Goal: Task Accomplishment & Management: Use online tool/utility

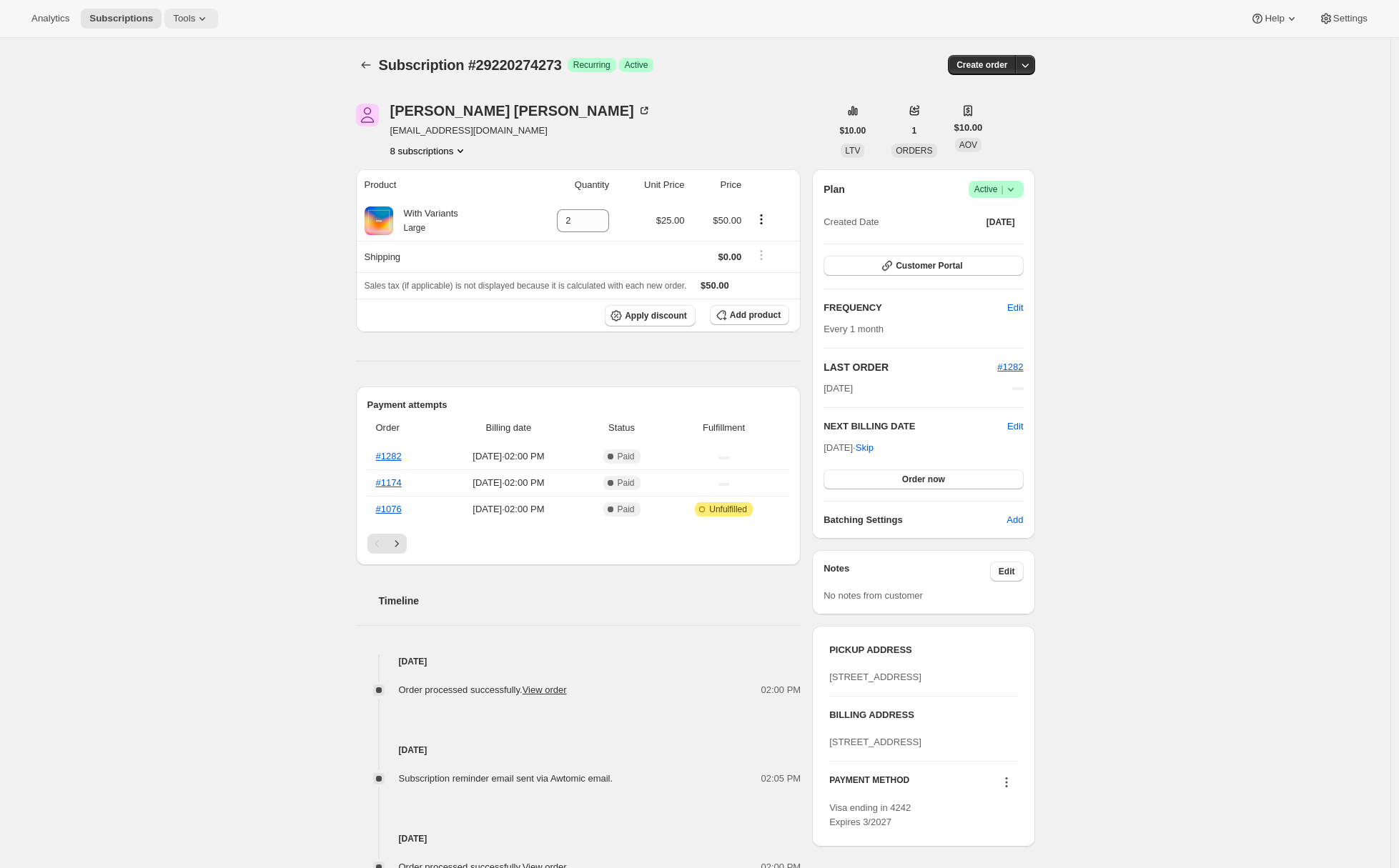
click at [179, 24] on span "Tools" at bounding box center [184, 18] width 22 height 11
click at [166, 111] on button "Moments" at bounding box center [190, 120] width 154 height 23
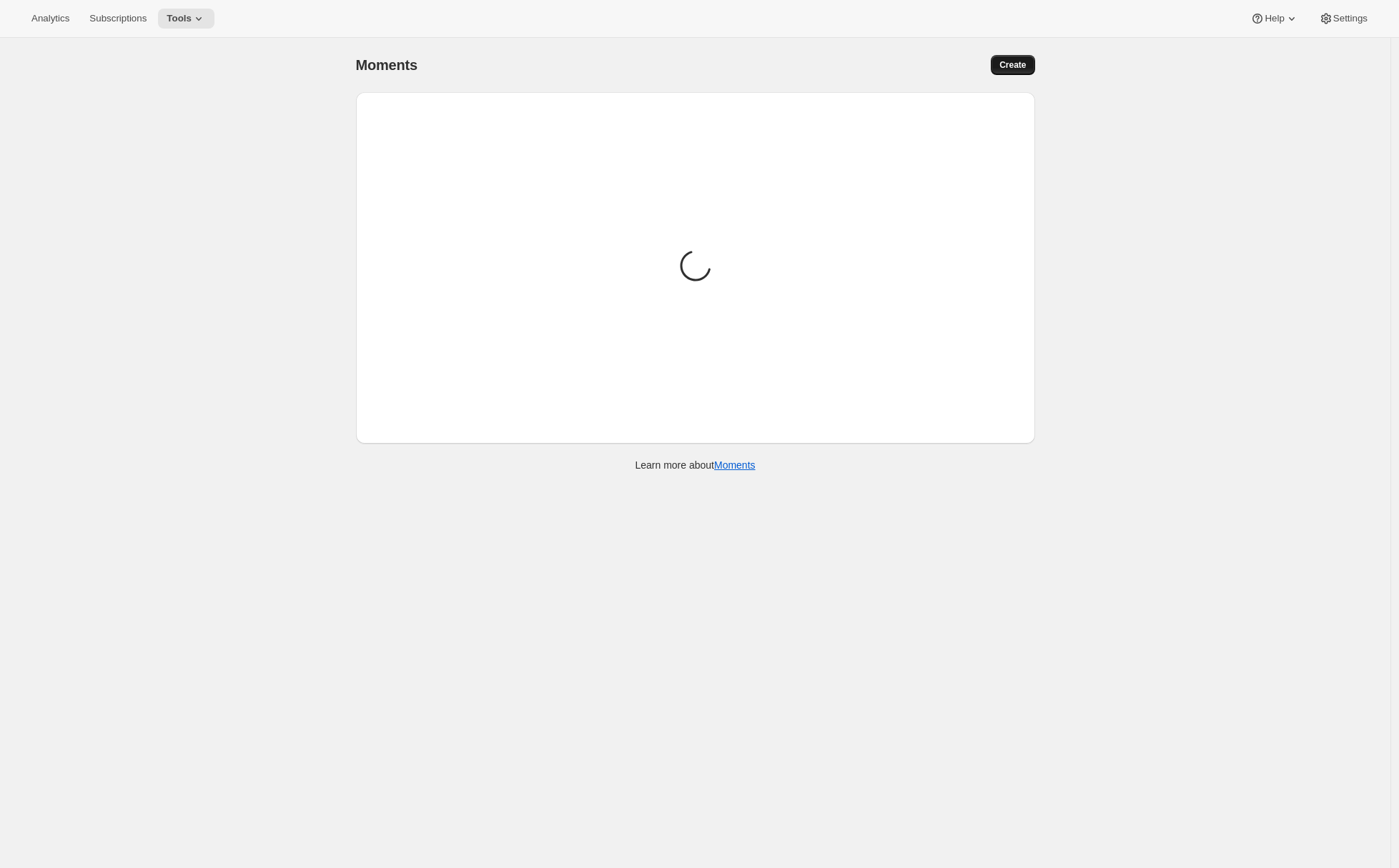
click at [1031, 67] on button "Create" at bounding box center [1012, 65] width 44 height 20
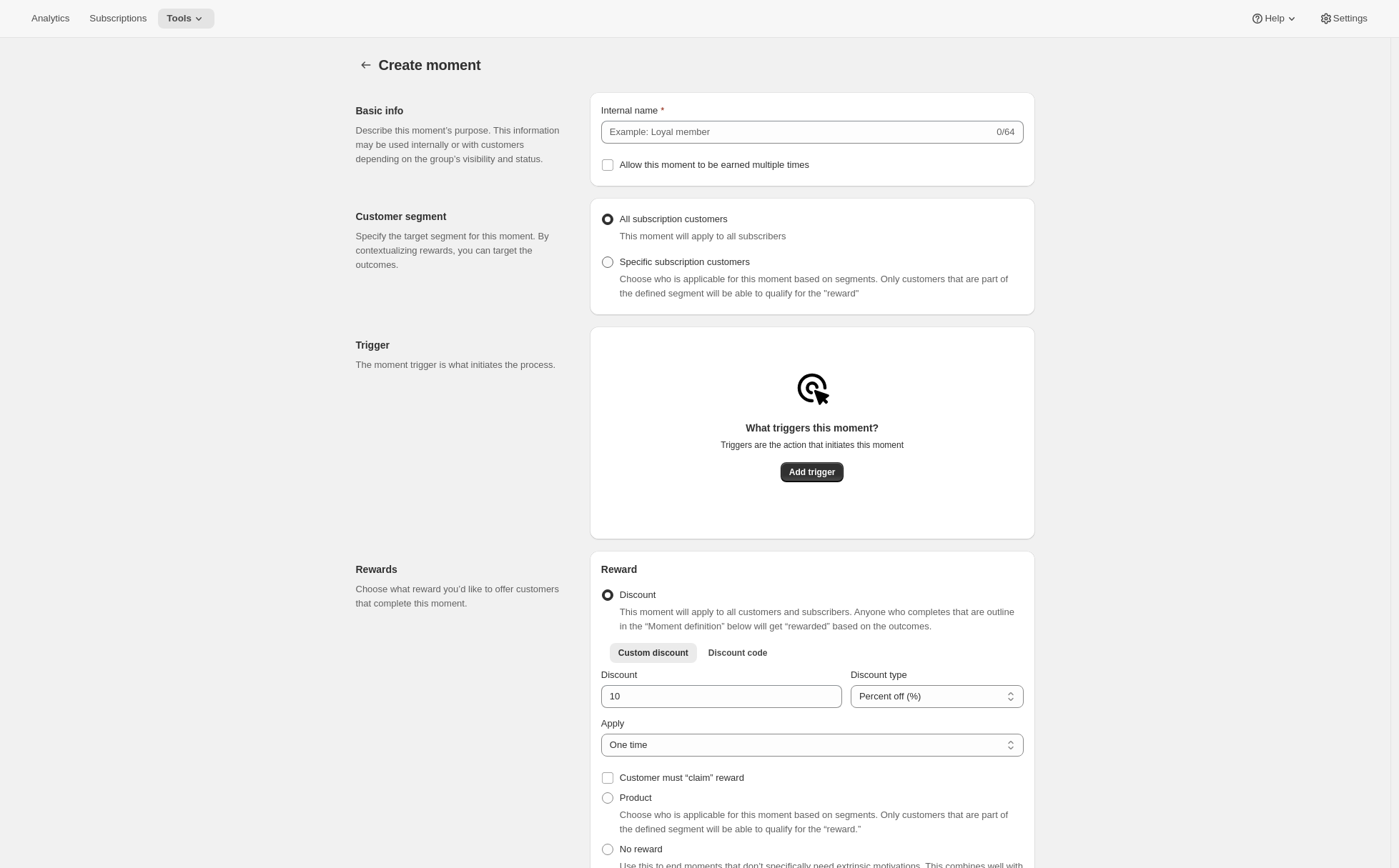
click at [711, 265] on span "Specific subscription customers" at bounding box center [685, 262] width 131 height 11
click at [602, 258] on input "Specific subscription customers" at bounding box center [602, 257] width 1 height 1
radio input "true"
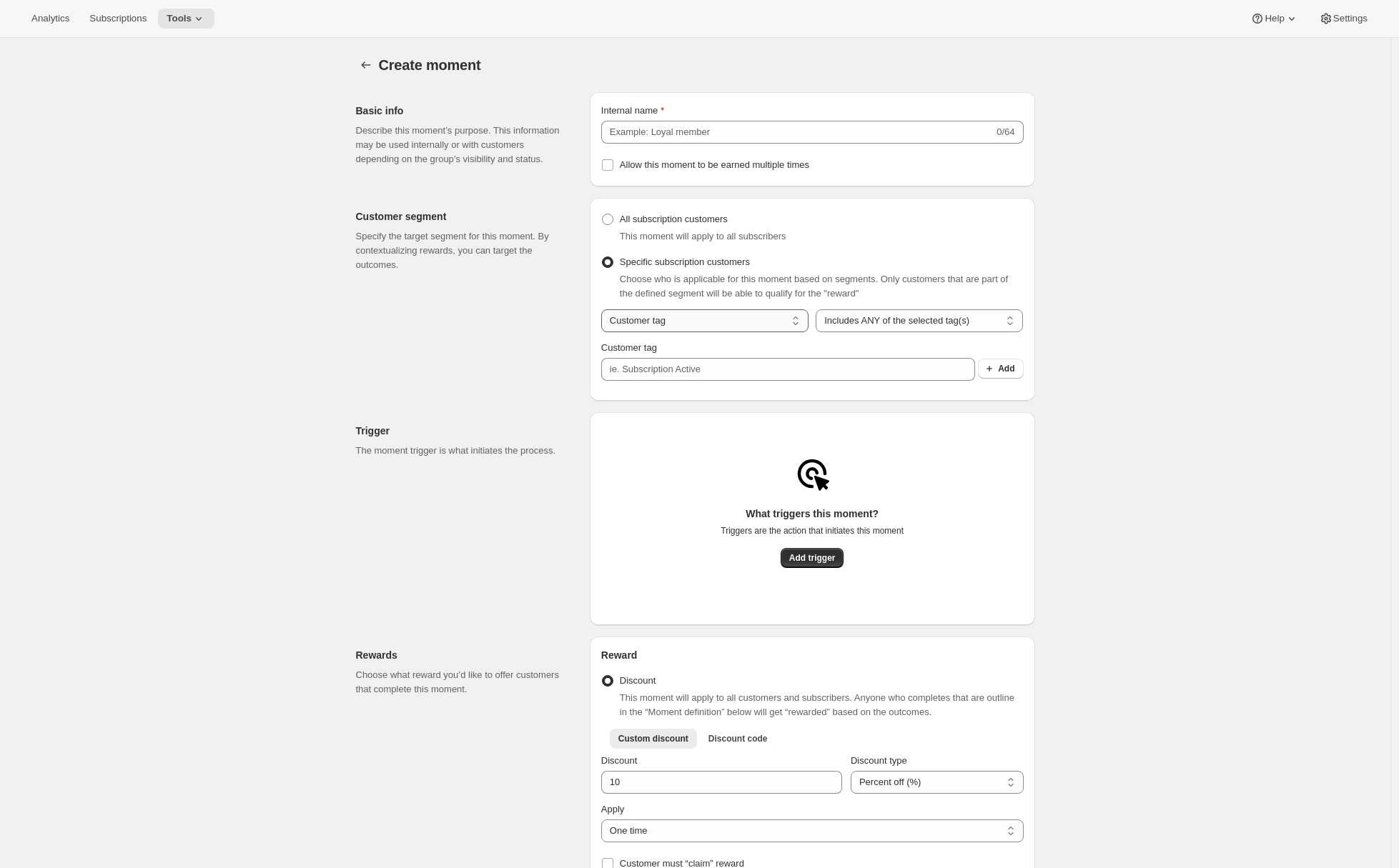
click at [675, 325] on select "Customer tag Subscription" at bounding box center [705, 321] width 207 height 23
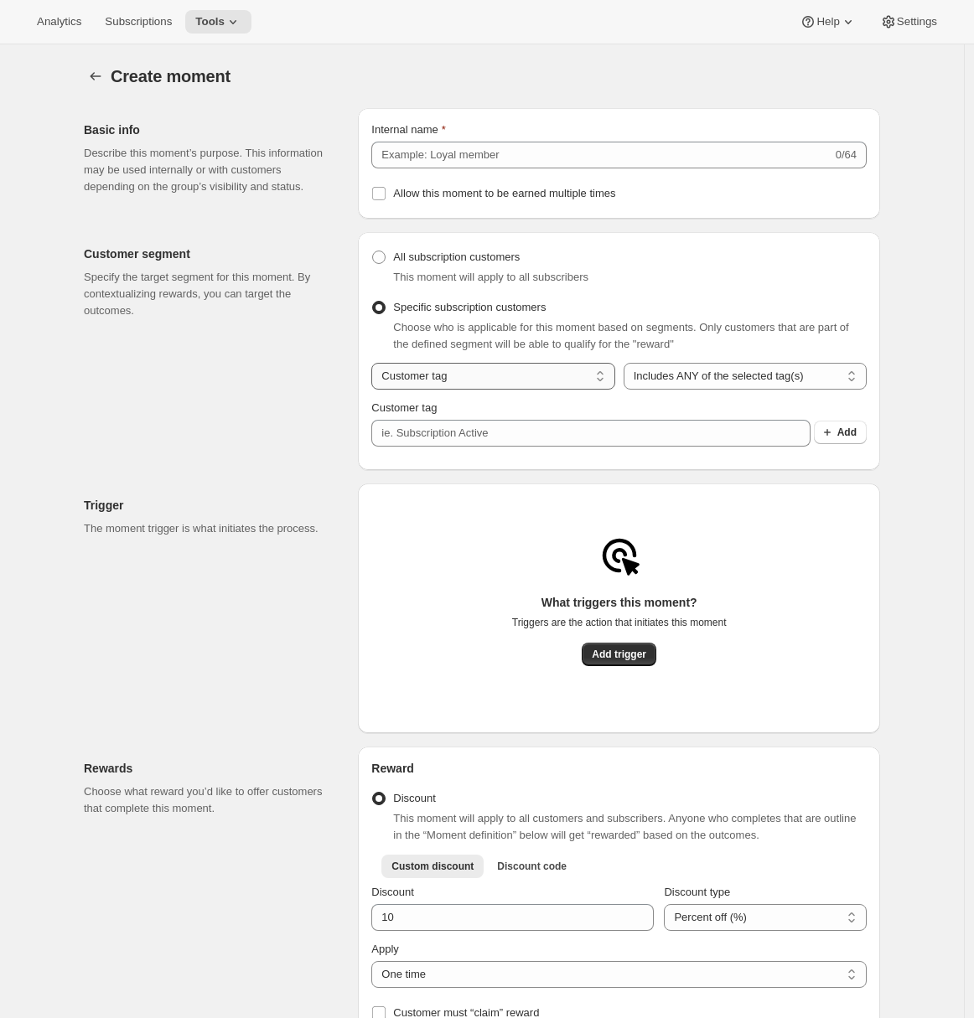
click at [456, 389] on select "Customer tag Subscription" at bounding box center [492, 376] width 243 height 27
select select "subscribesTo"
click at [375, 370] on select "Customer tag Subscription" at bounding box center [492, 376] width 243 height 27
